Goal: Find specific page/section: Find specific page/section

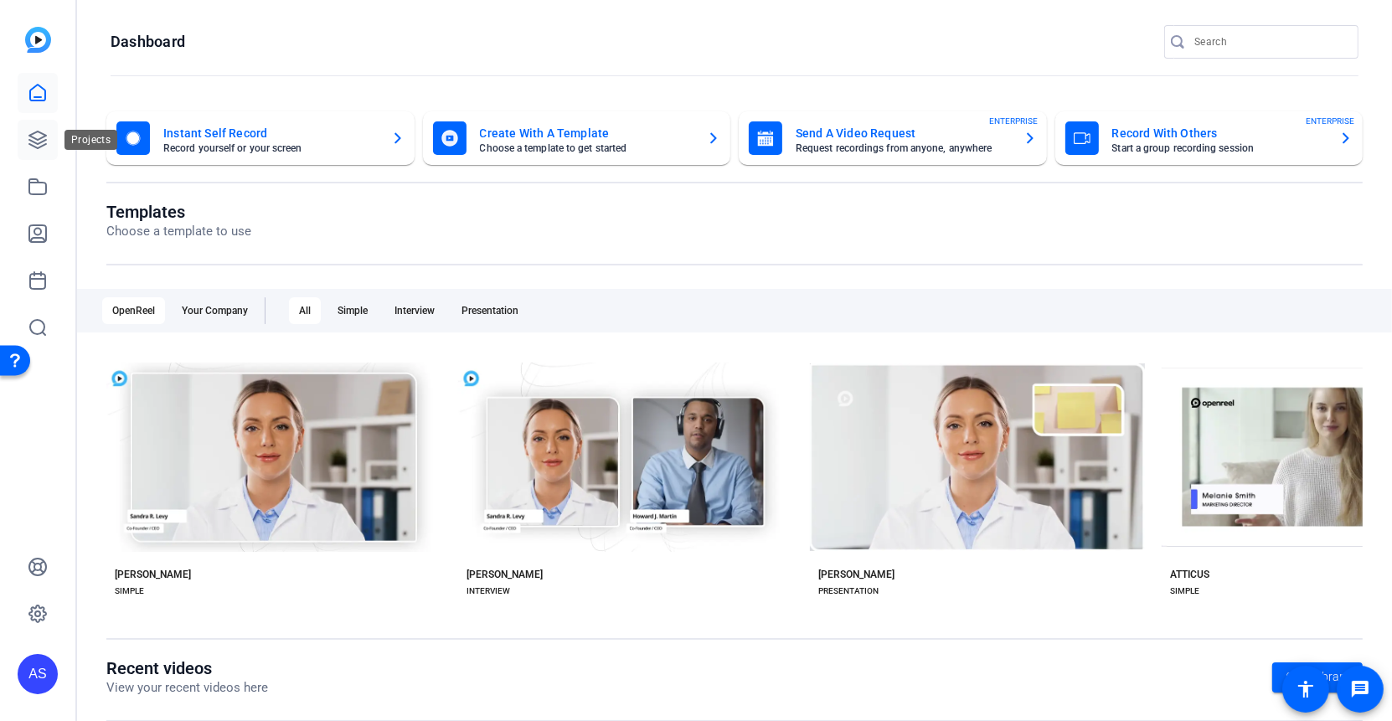
click at [36, 139] on icon at bounding box center [37, 140] width 17 height 17
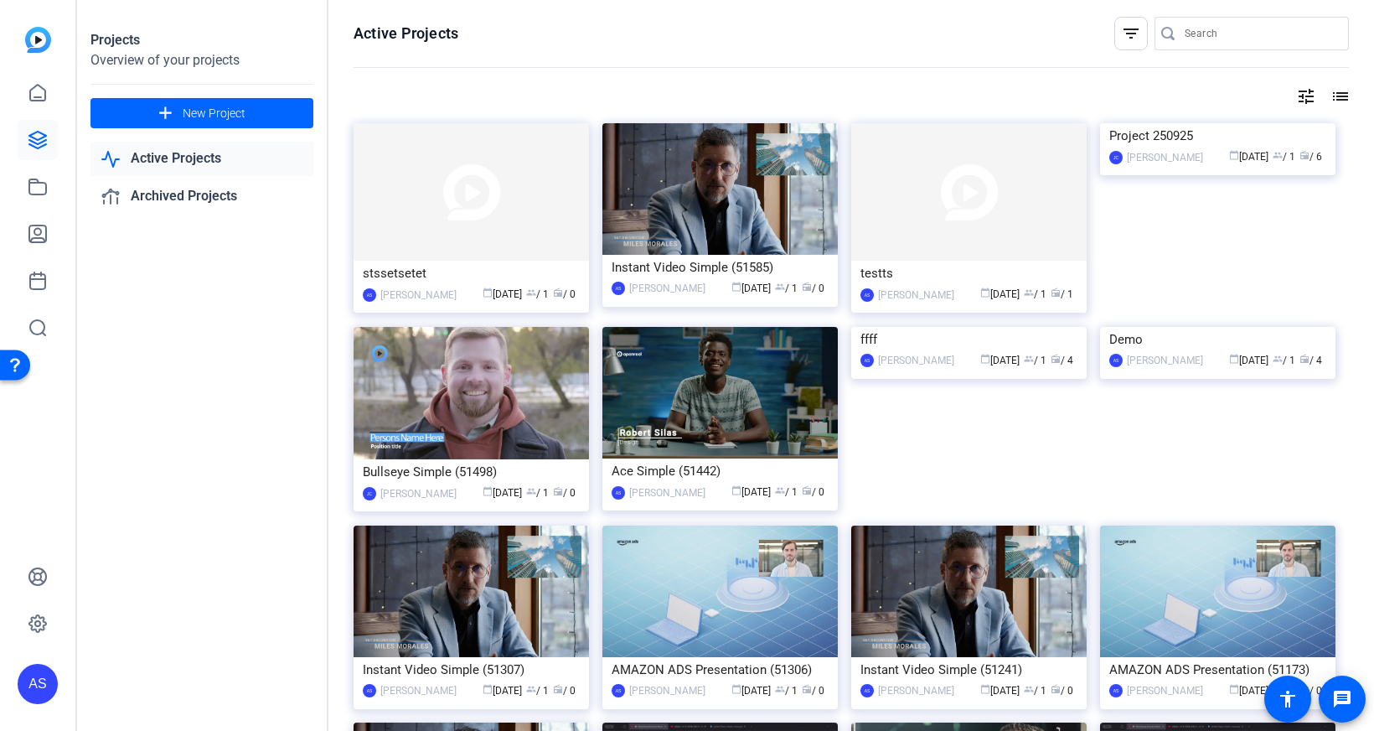
click at [1124, 41] on mat-icon "filter_list" at bounding box center [1131, 33] width 20 height 20
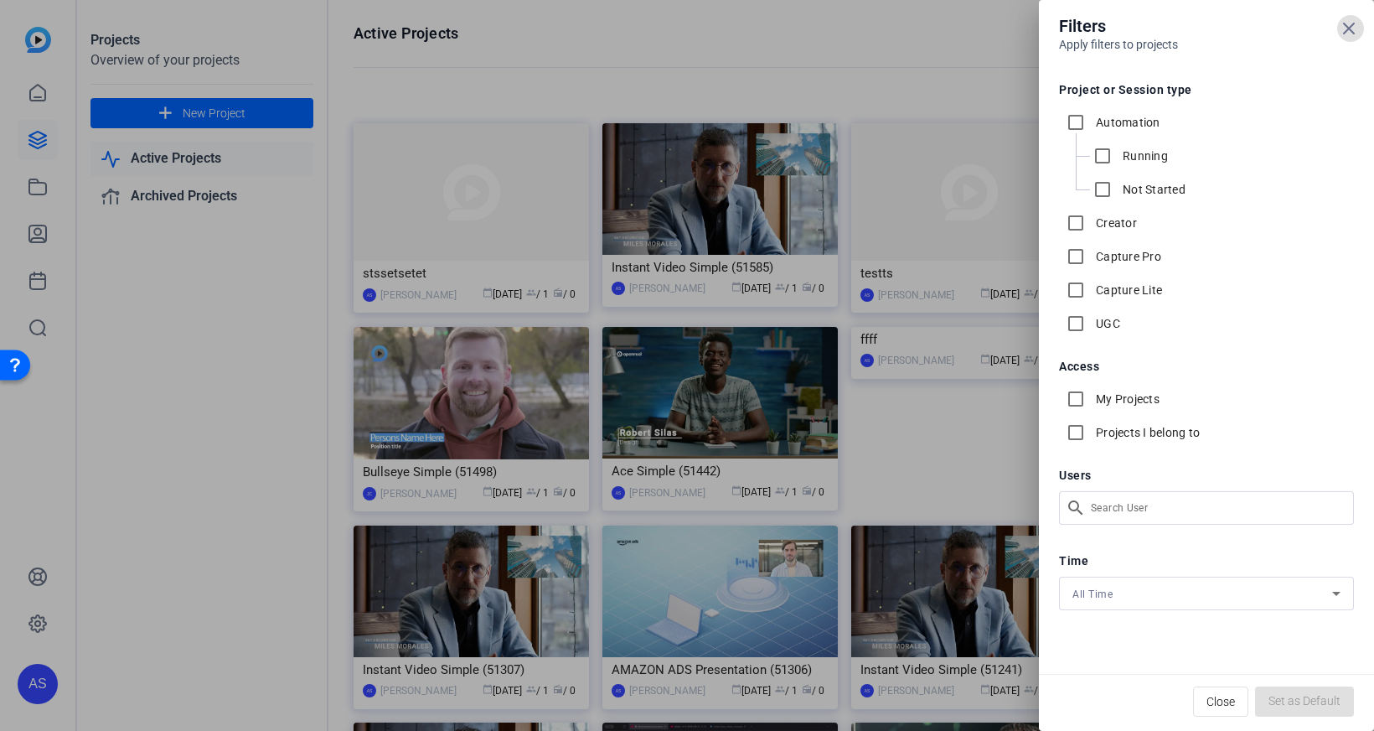
click at [1358, 32] on icon at bounding box center [1349, 28] width 20 height 20
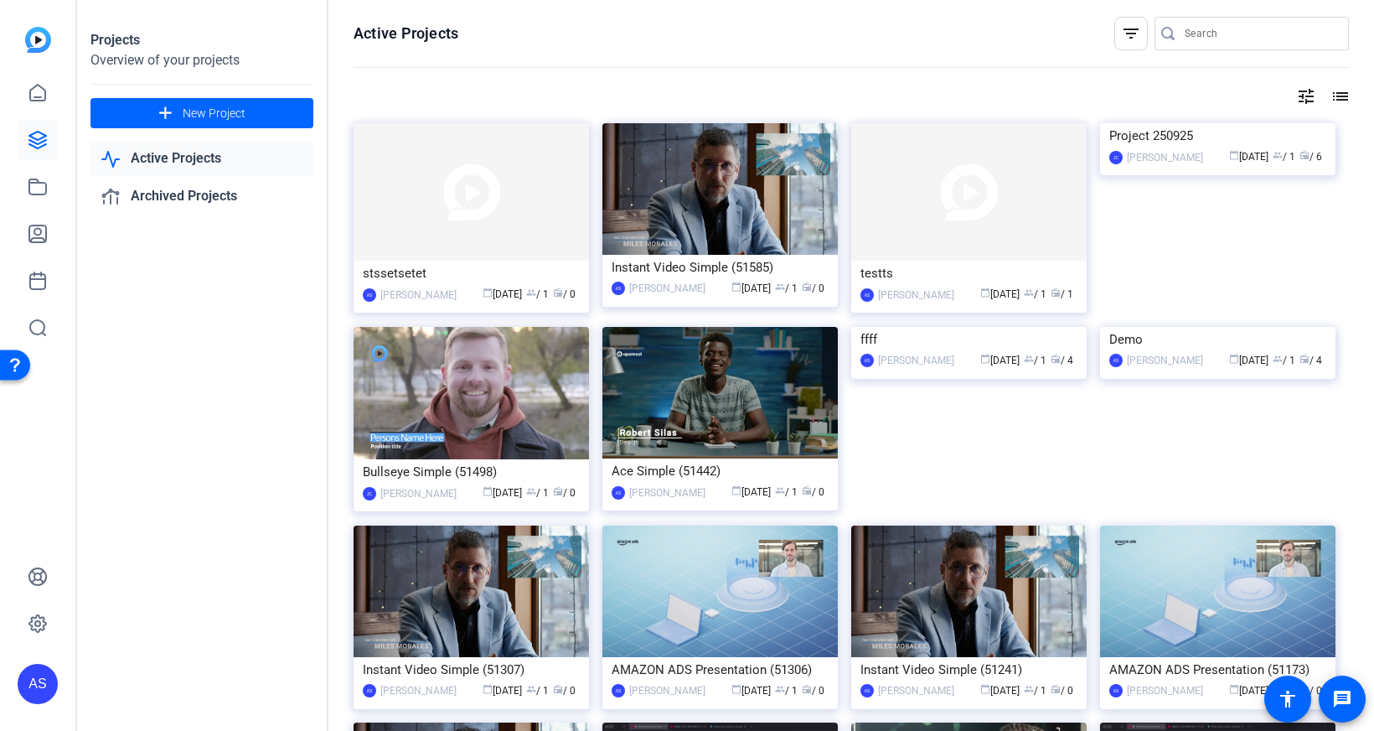
click at [1135, 32] on mat-icon "filter_list" at bounding box center [1131, 33] width 20 height 20
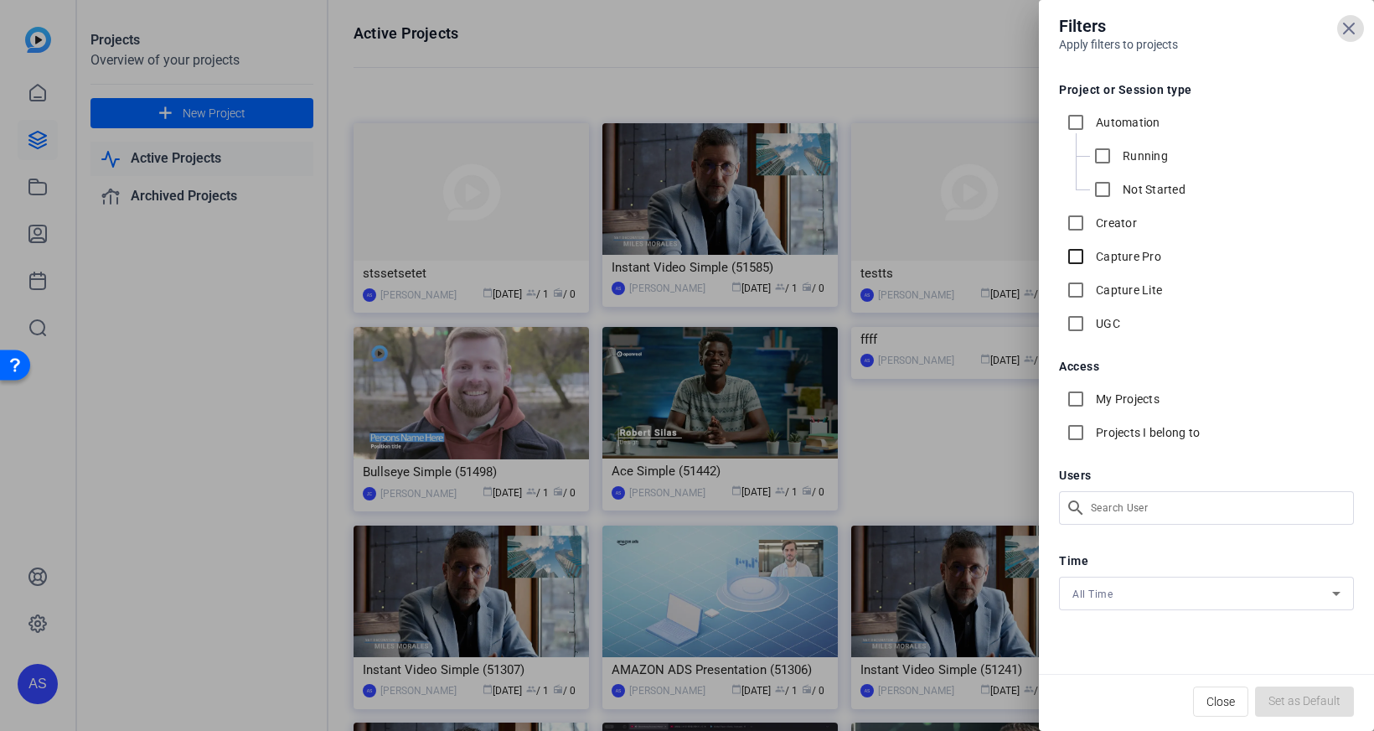
click at [1065, 250] on input "Capture Pro" at bounding box center [1076, 257] width 34 height 34
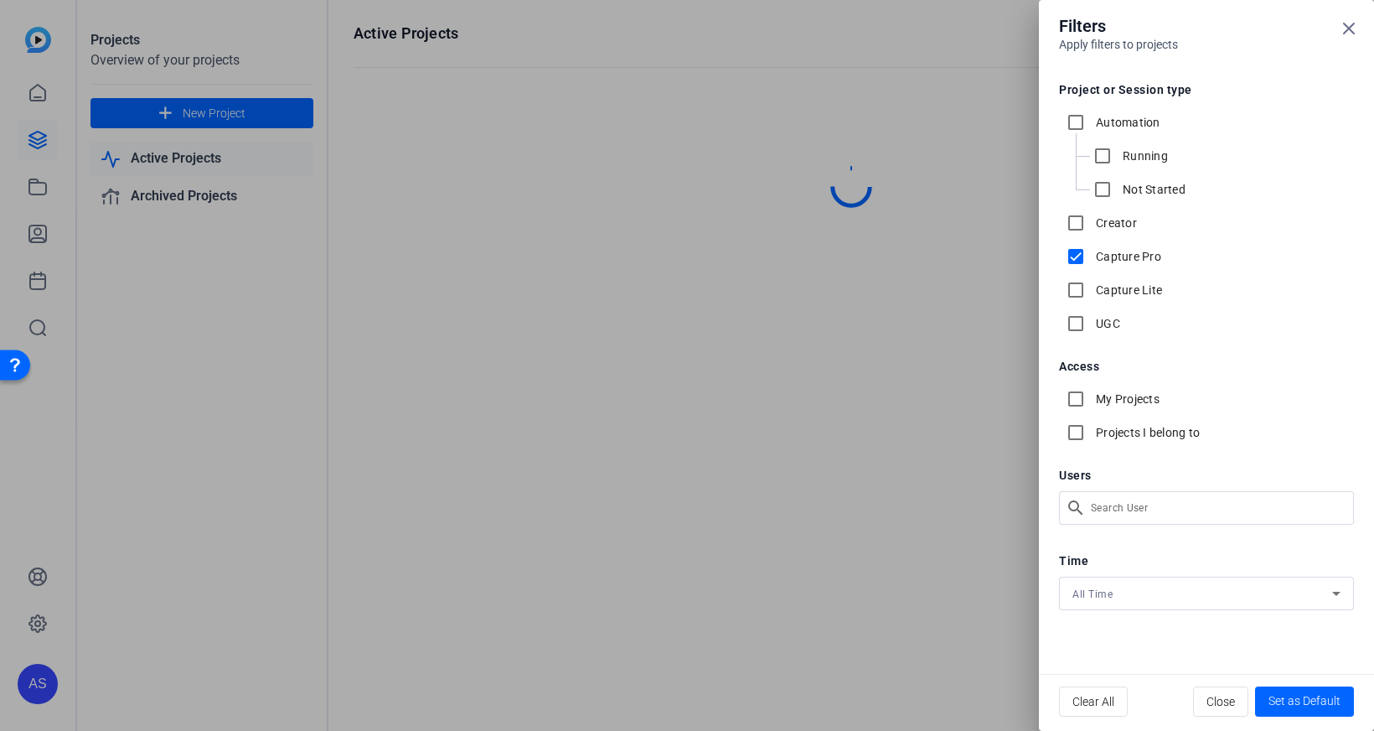
click at [1087, 258] on input "Capture Pro" at bounding box center [1076, 257] width 34 height 34
click at [1084, 259] on input "Capture Pro" at bounding box center [1076, 257] width 34 height 34
checkbox input "true"
click at [1083, 289] on input "Capture Lite" at bounding box center [1076, 290] width 34 height 34
checkbox input "true"
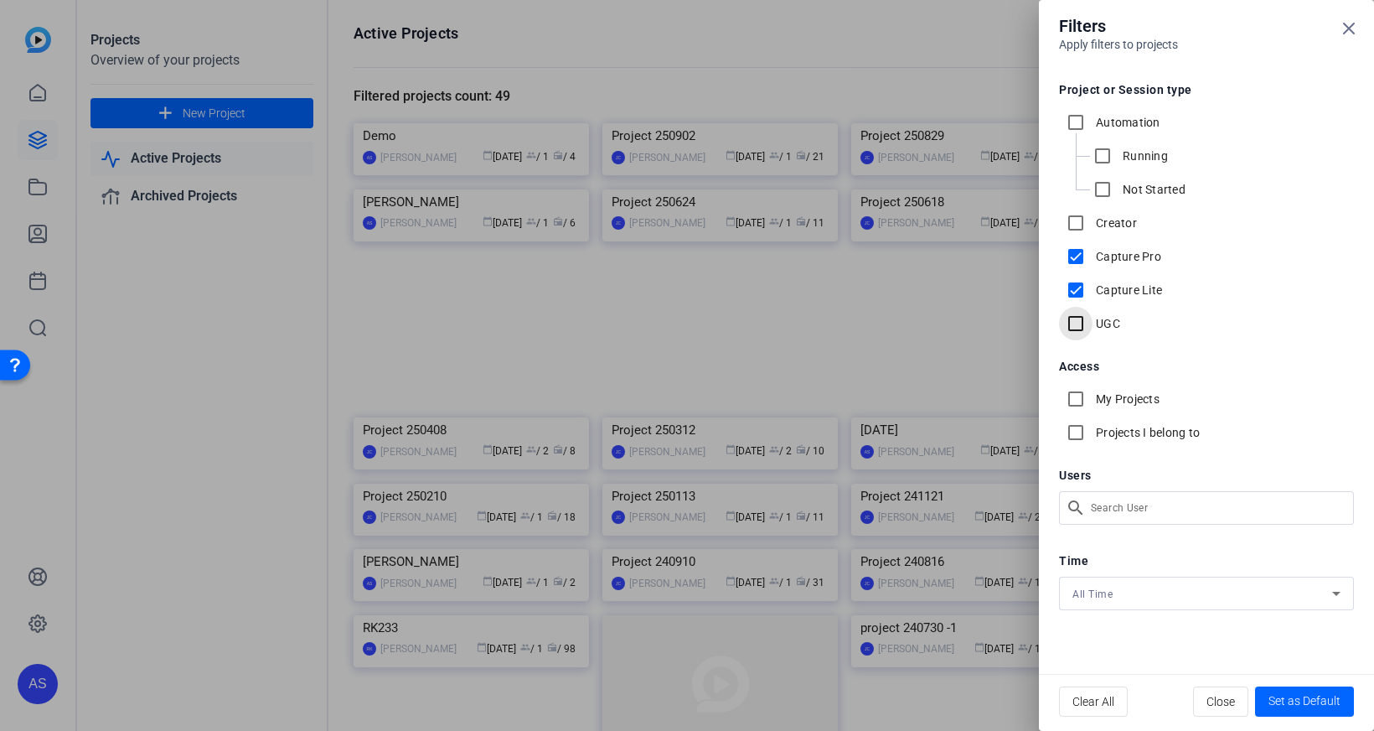
click at [1082, 319] on input "UGC" at bounding box center [1076, 324] width 34 height 34
checkbox input "true"
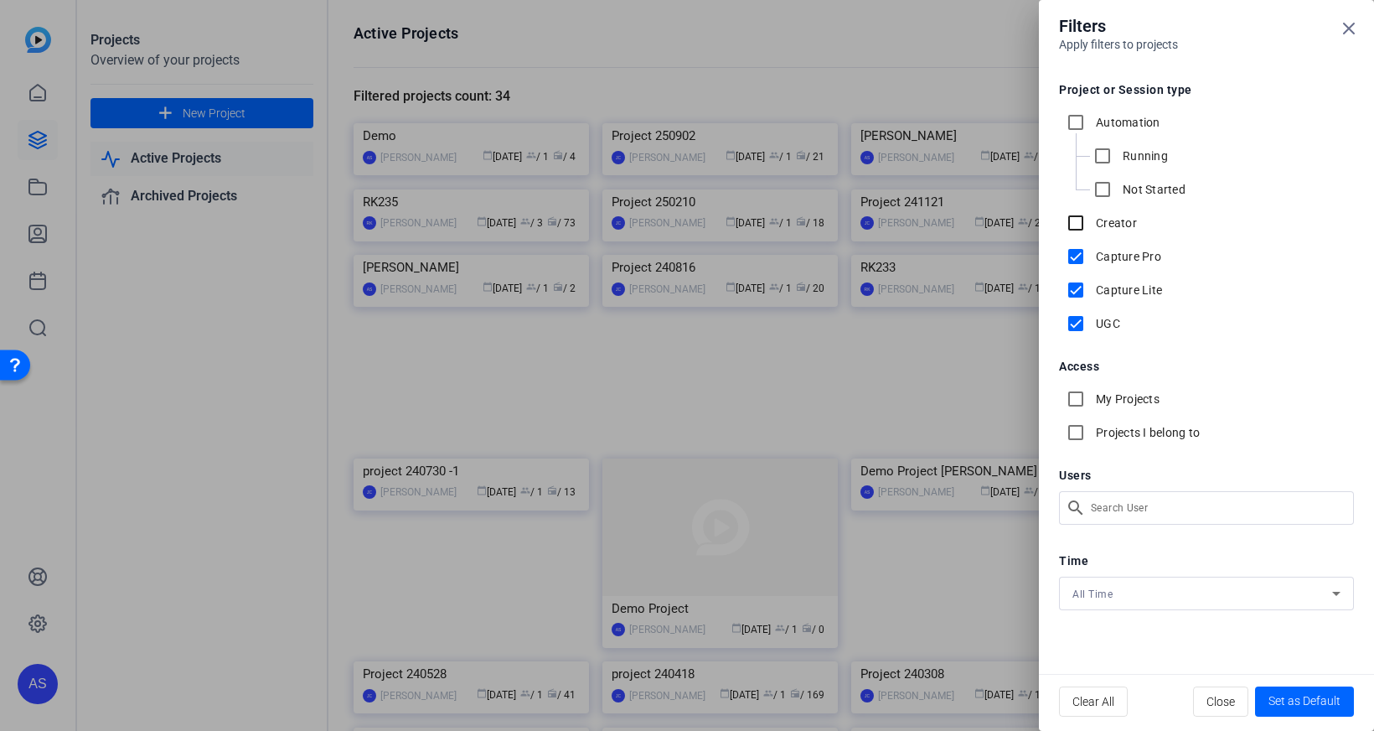
click at [1075, 219] on input "Creator" at bounding box center [1076, 223] width 34 height 34
checkbox input "true"
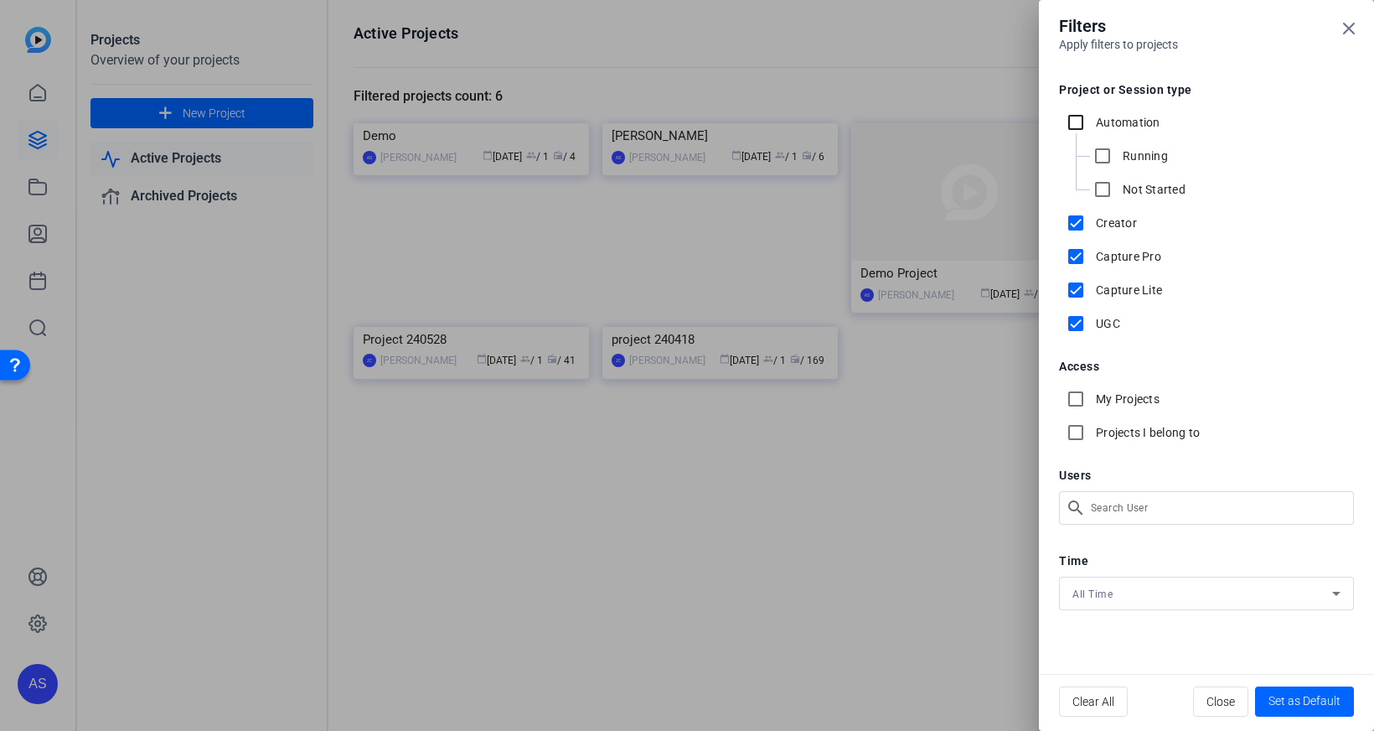
click at [1073, 121] on input "Automation" at bounding box center [1076, 123] width 34 height 34
checkbox input "true"
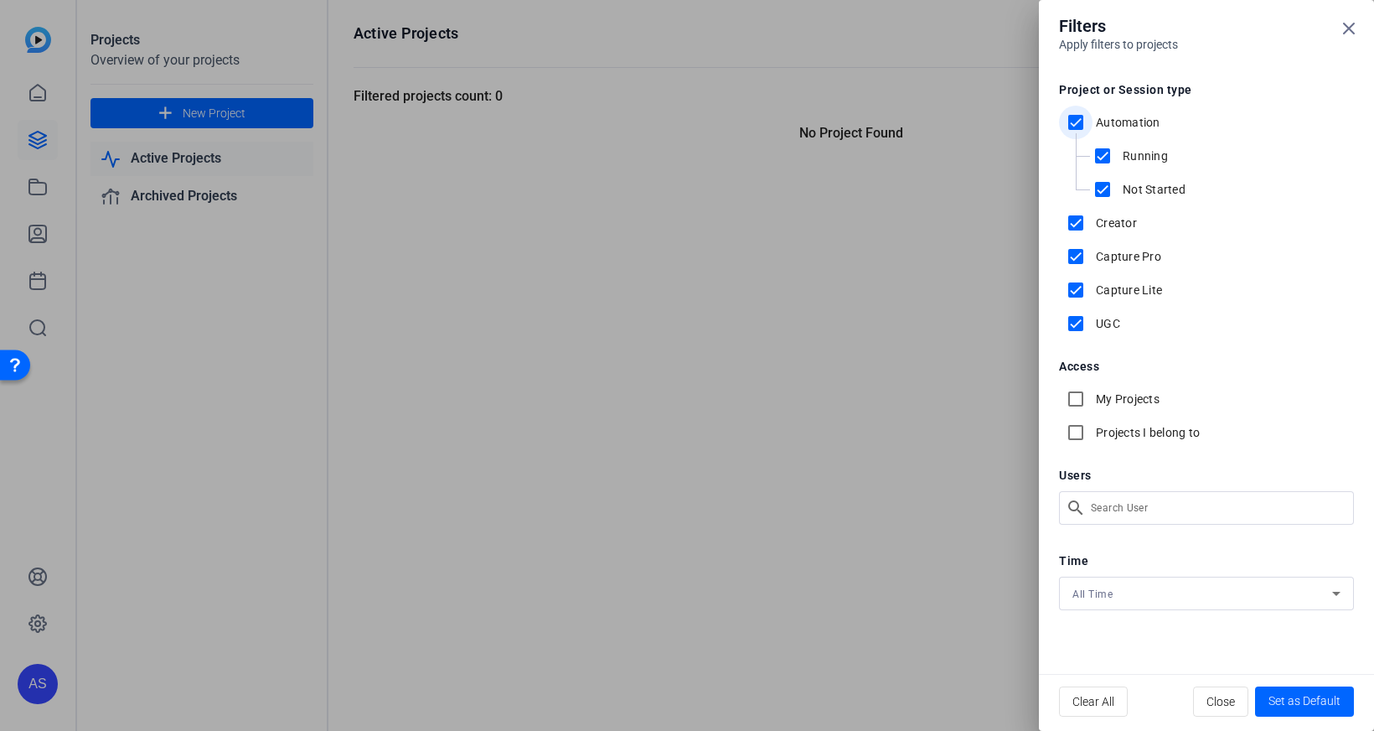
click at [1073, 121] on input "Automation" at bounding box center [1076, 123] width 34 height 34
checkbox input "false"
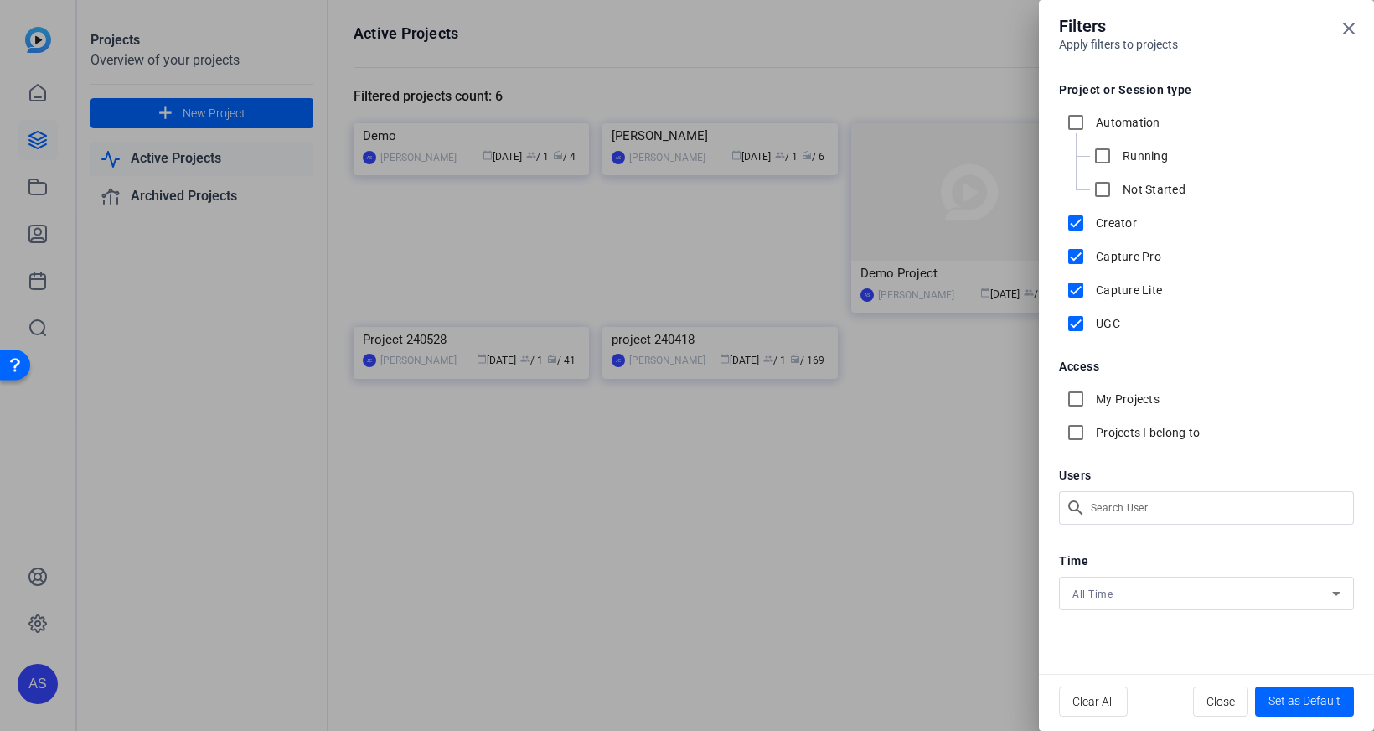
click at [411, 256] on div at bounding box center [687, 365] width 1374 height 731
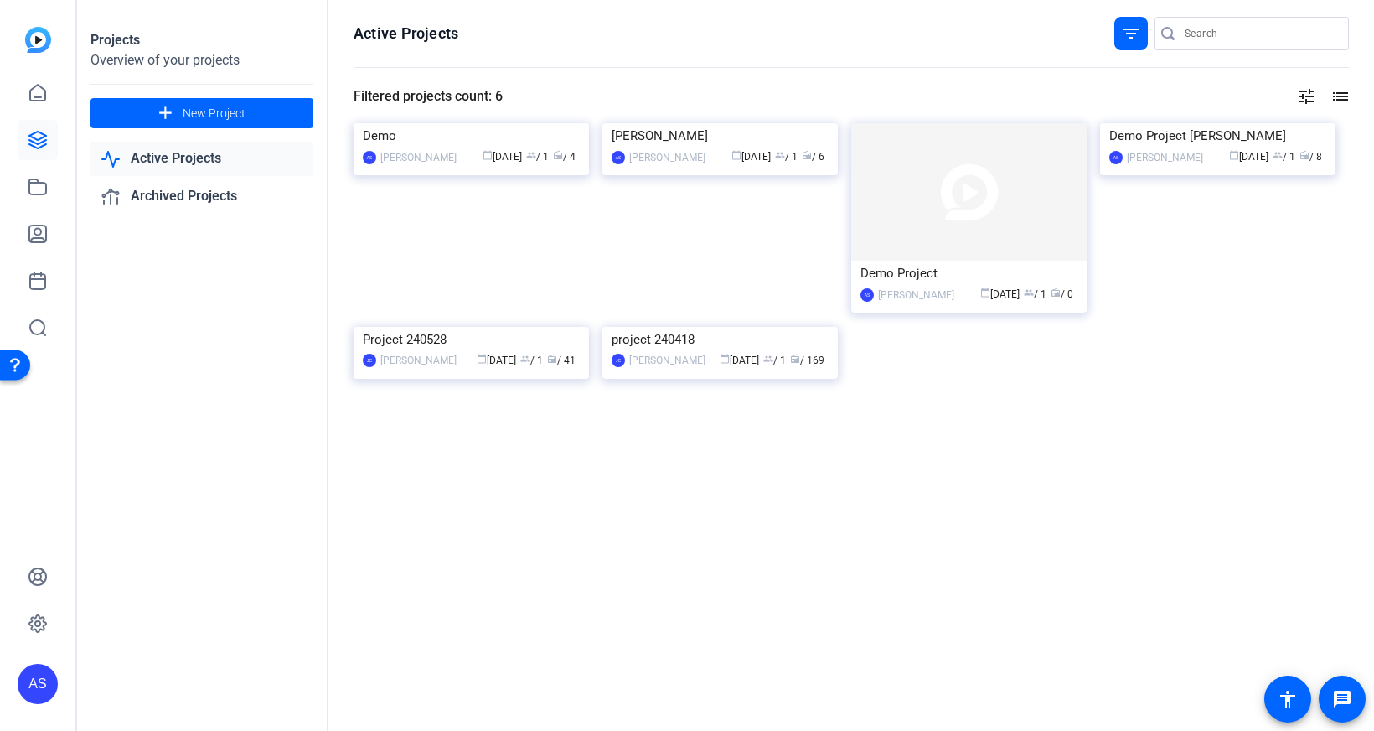
click at [1142, 33] on div "filter_list" at bounding box center [1131, 34] width 34 height 34
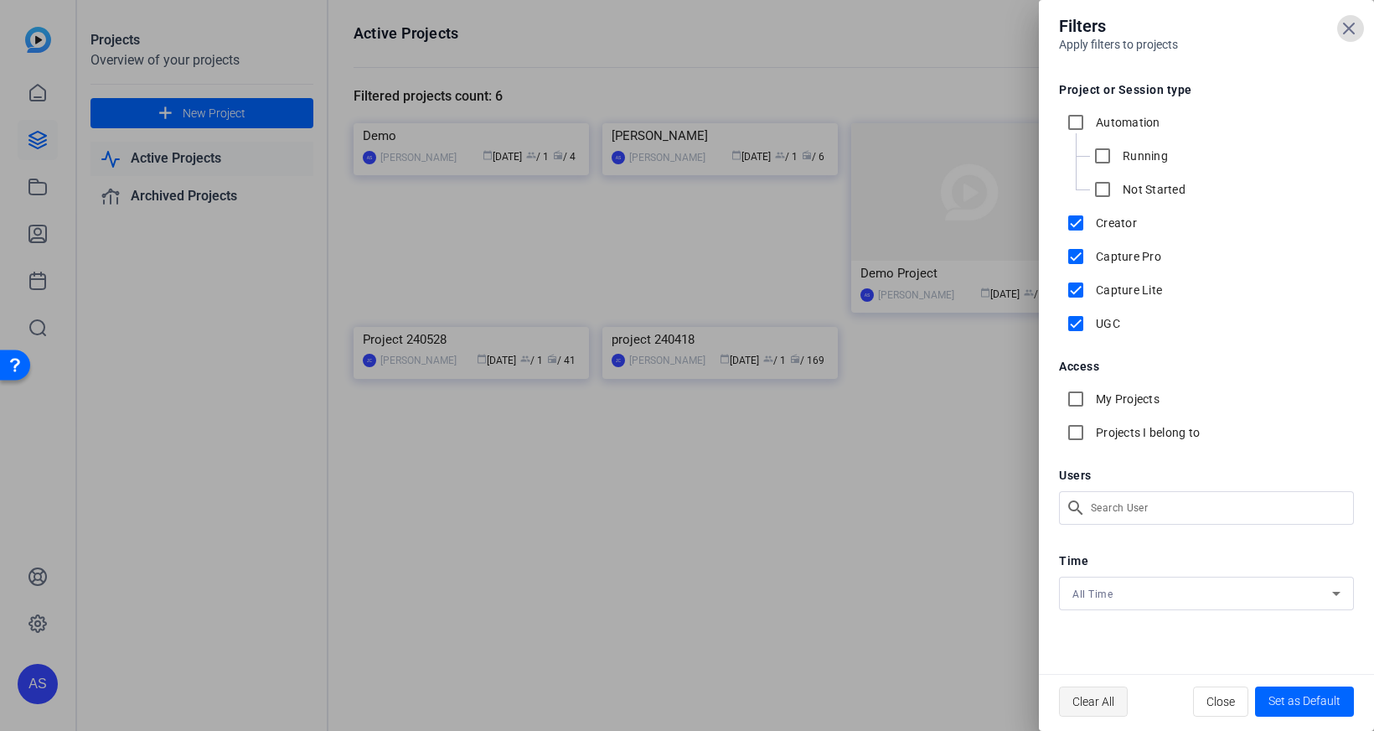
click at [1116, 700] on span "button" at bounding box center [1093, 701] width 67 height 40
checkbox input "false"
